Goal: Transaction & Acquisition: Download file/media

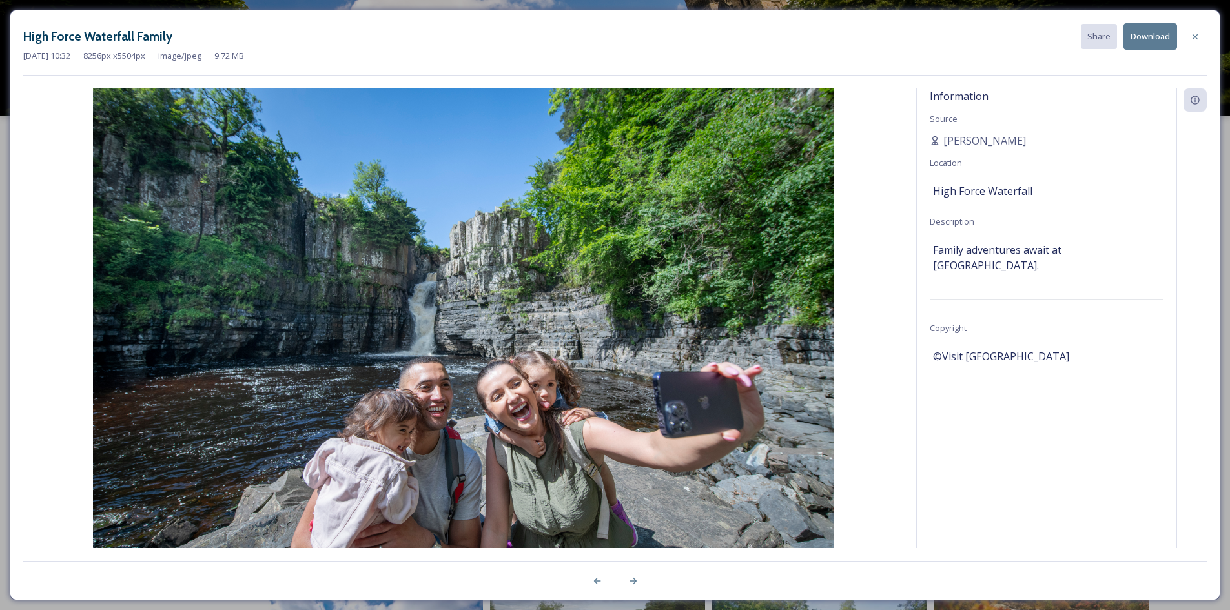
scroll to position [157, 0]
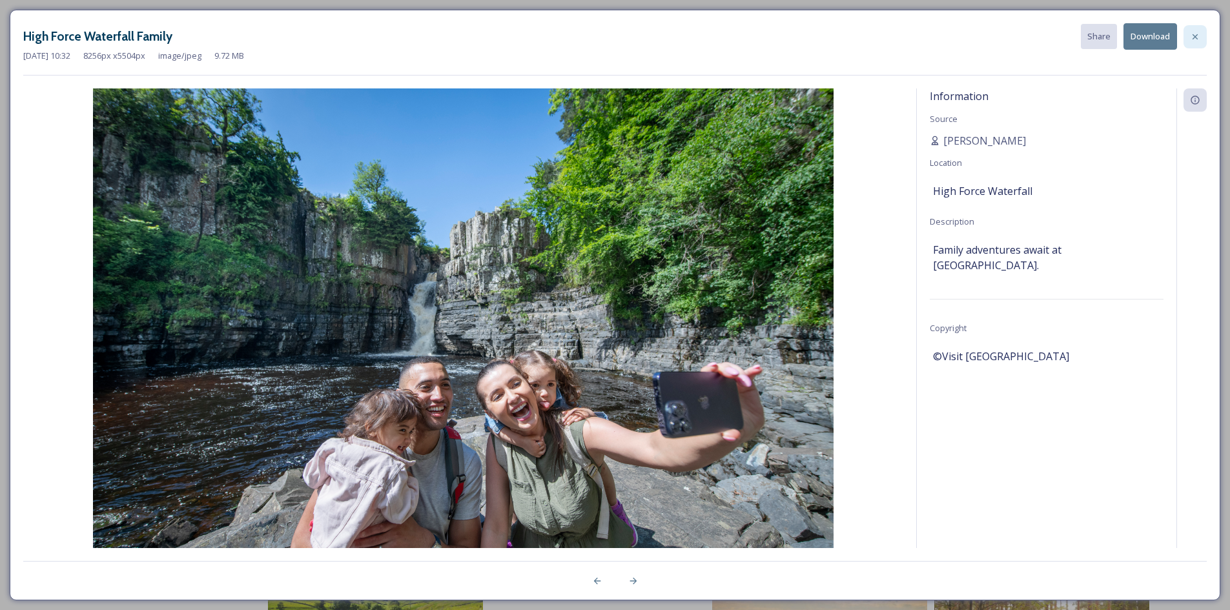
click at [1188, 37] on div at bounding box center [1195, 36] width 23 height 23
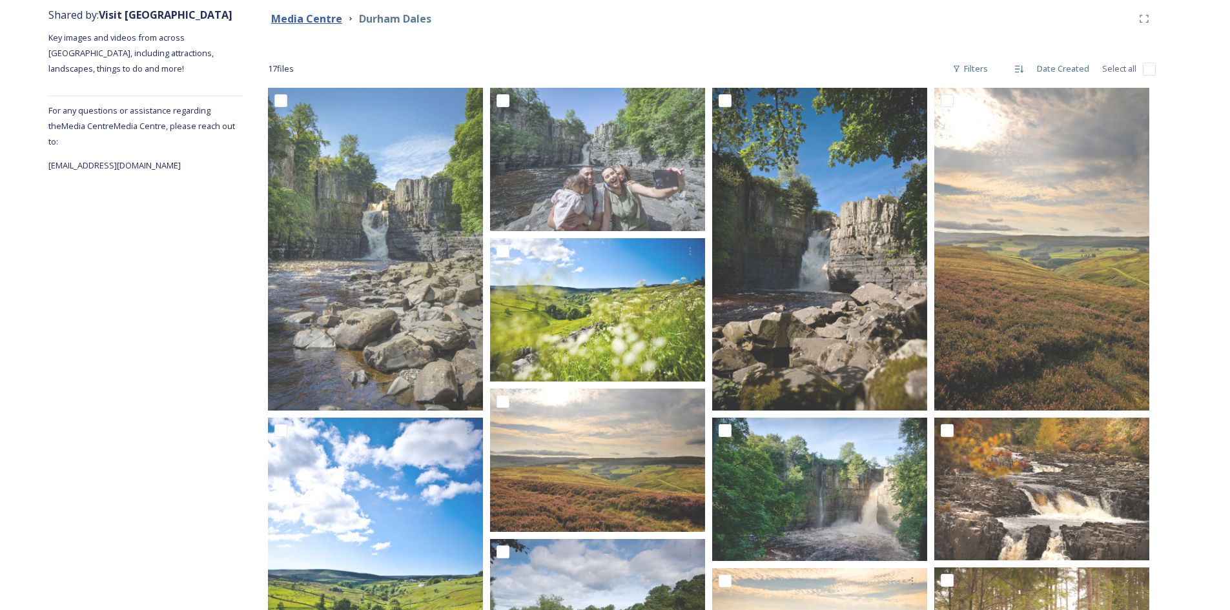
click at [302, 17] on strong "Media Centre" at bounding box center [306, 19] width 71 height 14
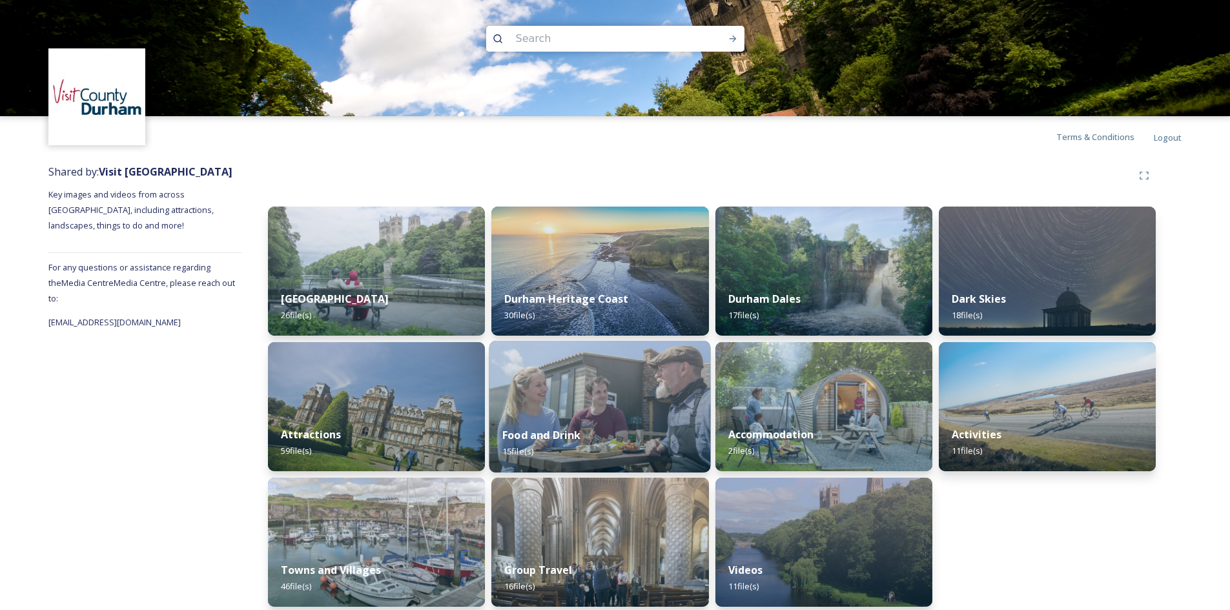
click at [525, 455] on span "15 file(s)" at bounding box center [518, 452] width 31 height 12
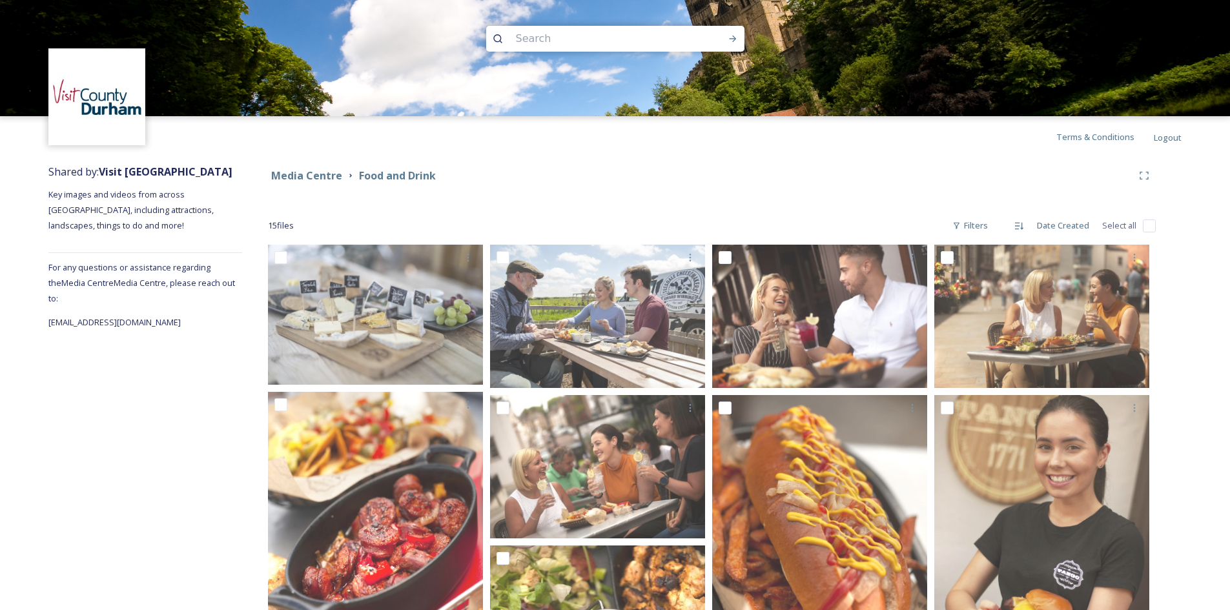
click at [311, 180] on strong "Media Centre" at bounding box center [306, 176] width 71 height 14
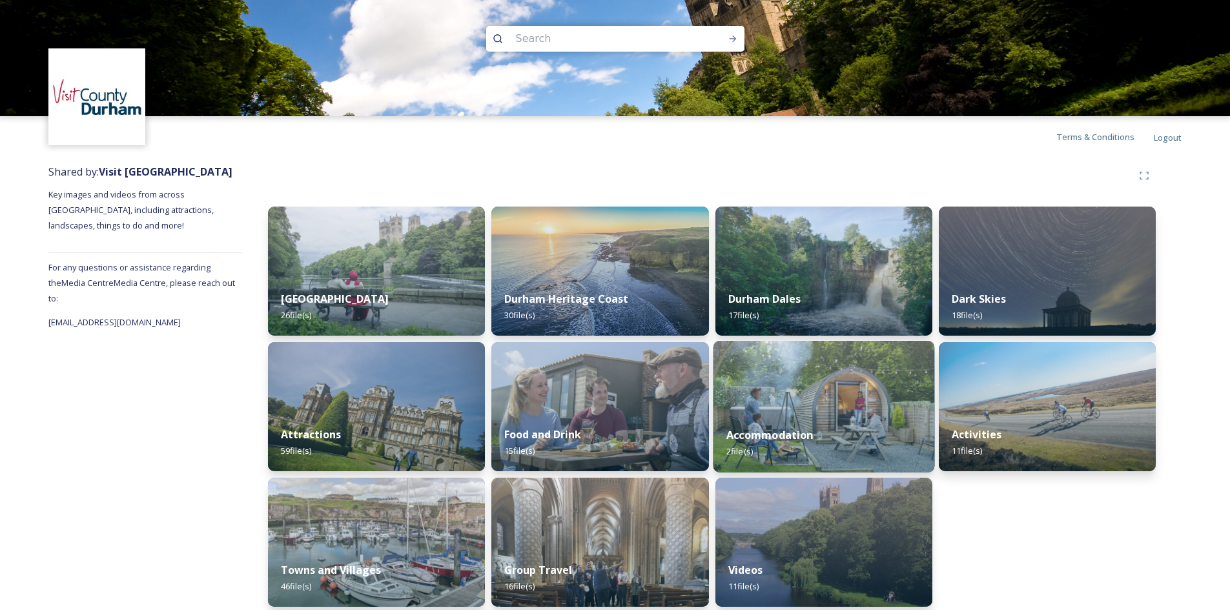
click at [734, 451] on span "2 file(s)" at bounding box center [740, 452] width 26 height 12
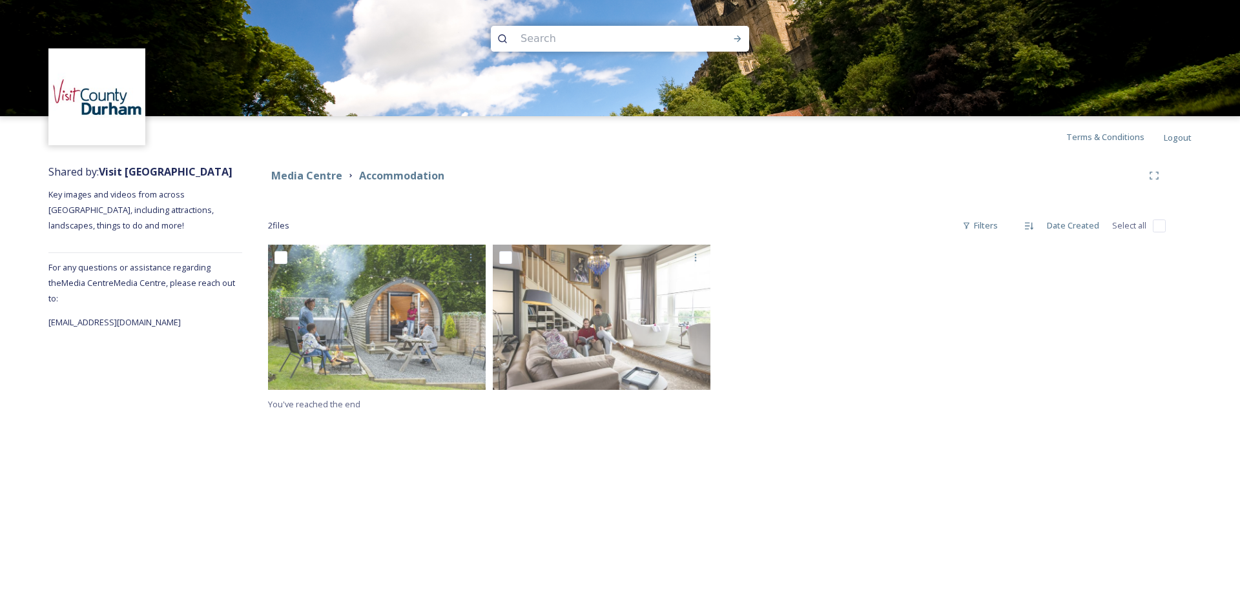
click at [555, 200] on div "Media Centre Accommodation 2 file s Filters Date Created Select all You've reac…" at bounding box center [717, 288] width 950 height 261
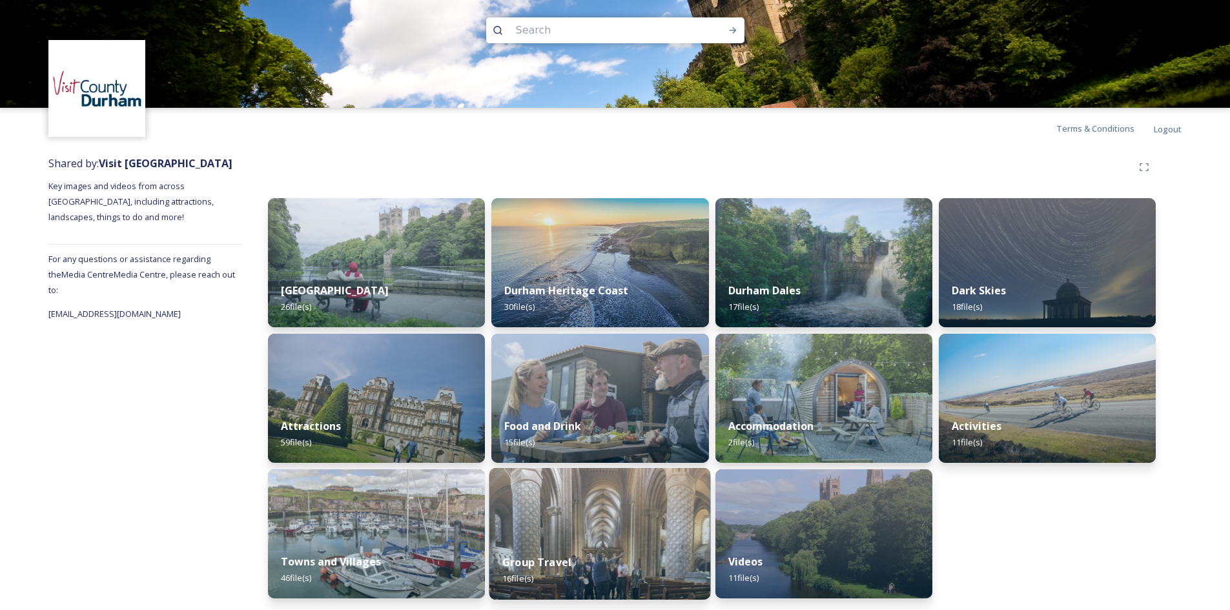
scroll to position [10, 0]
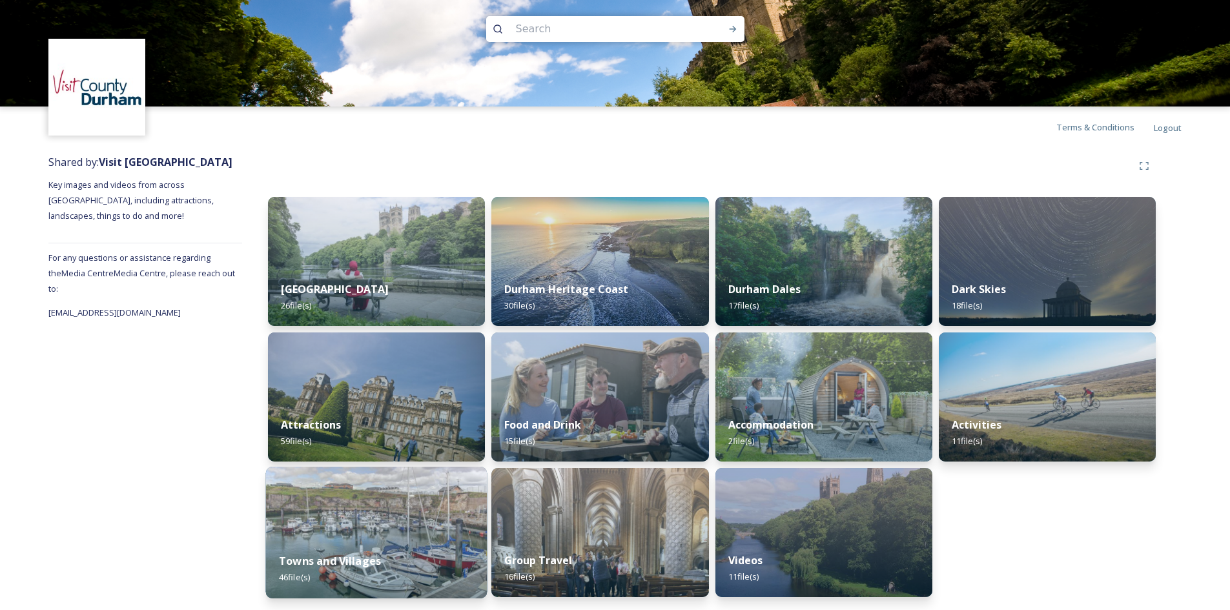
click at [293, 580] on span "46 file(s)" at bounding box center [294, 578] width 31 height 12
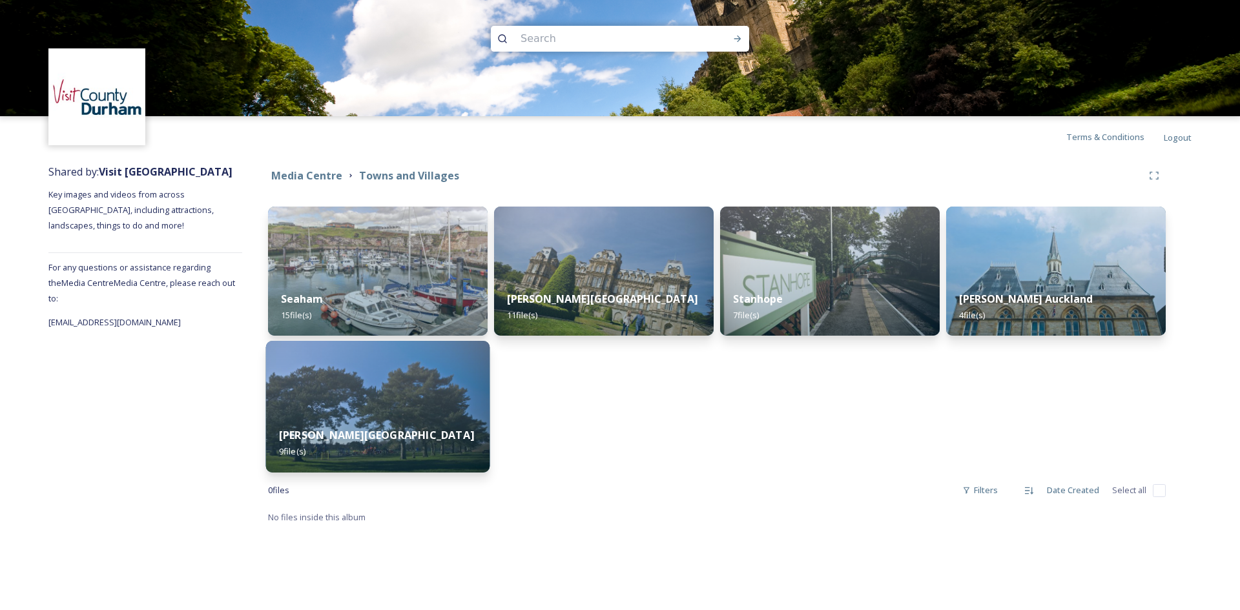
click at [302, 451] on span "9 file(s)" at bounding box center [292, 452] width 26 height 12
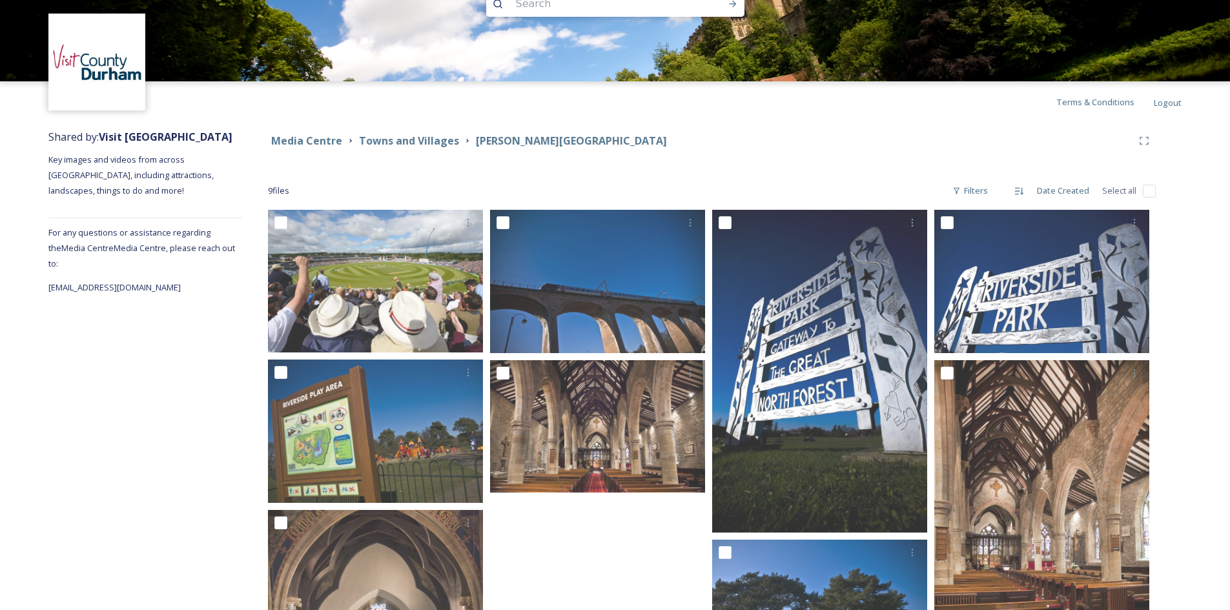
scroll to position [27, 0]
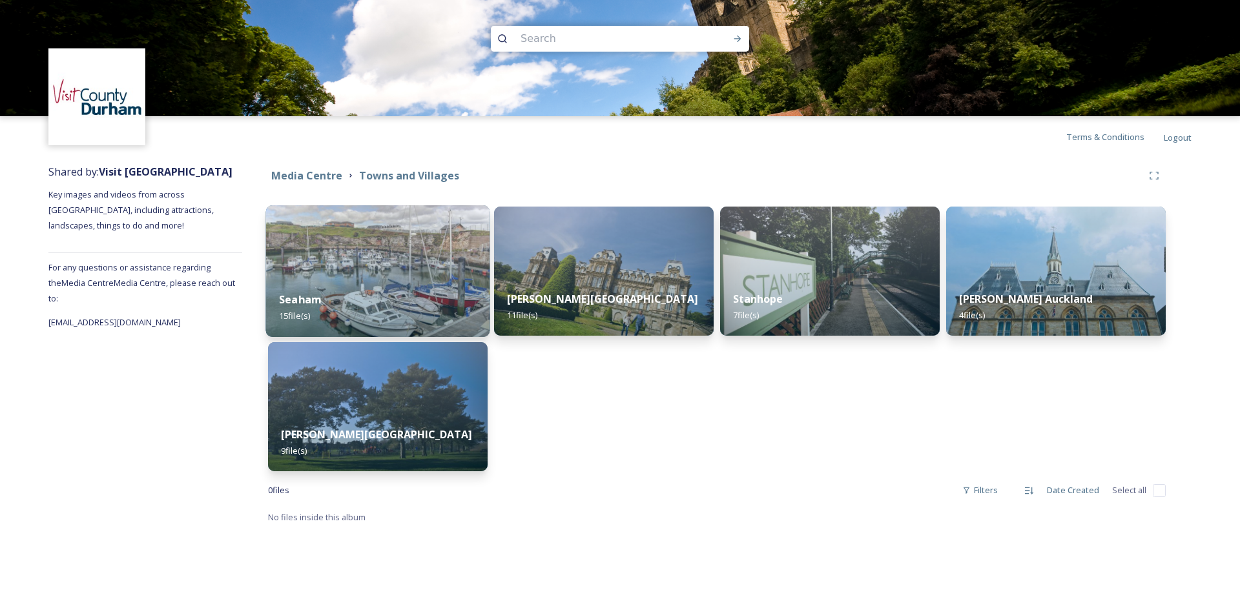
click at [294, 315] on span "15 file(s)" at bounding box center [294, 316] width 31 height 12
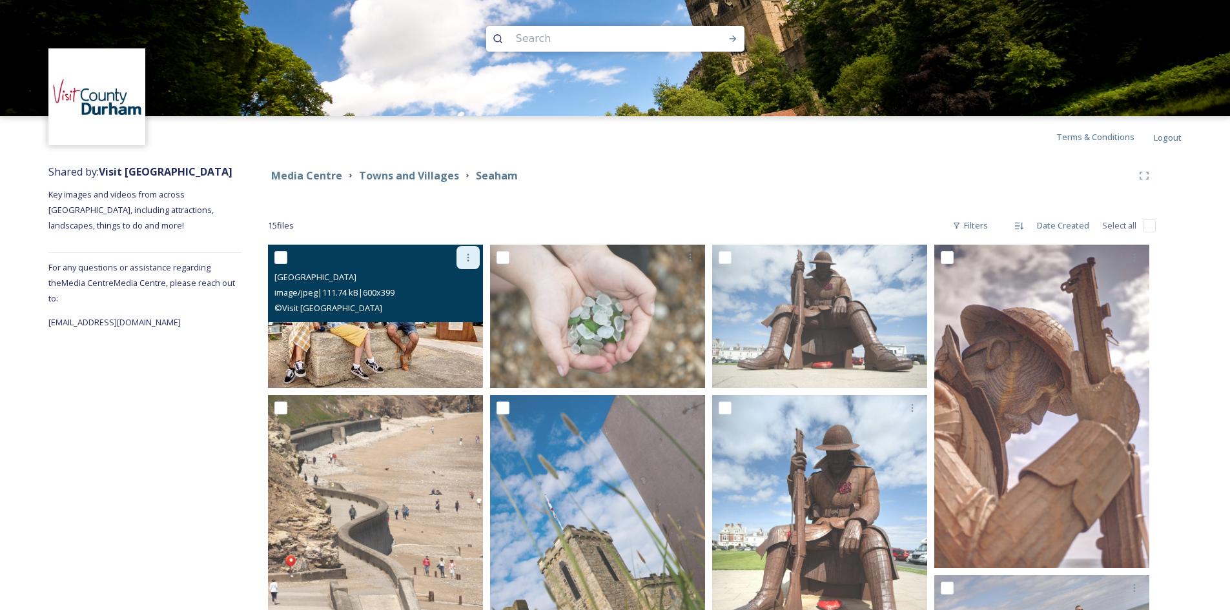
click at [464, 257] on icon at bounding box center [468, 258] width 10 height 10
click at [464, 308] on span "Download" at bounding box center [452, 311] width 39 height 12
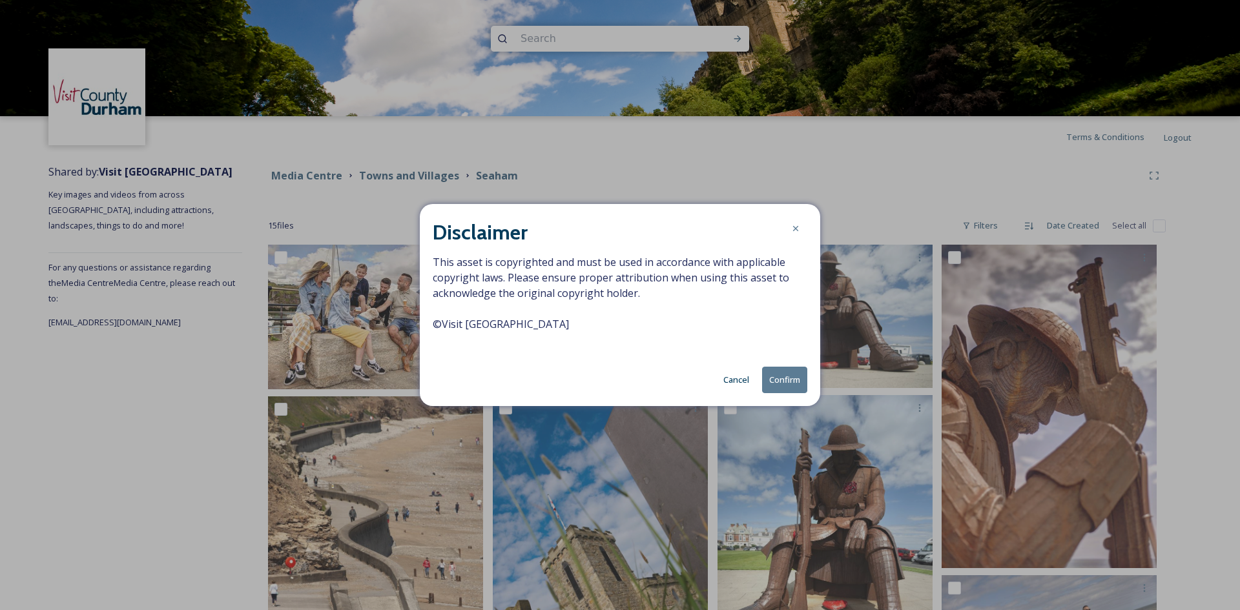
click at [793, 374] on button "Confirm" at bounding box center [784, 380] width 45 height 26
